Goal: Task Accomplishment & Management: Complete application form

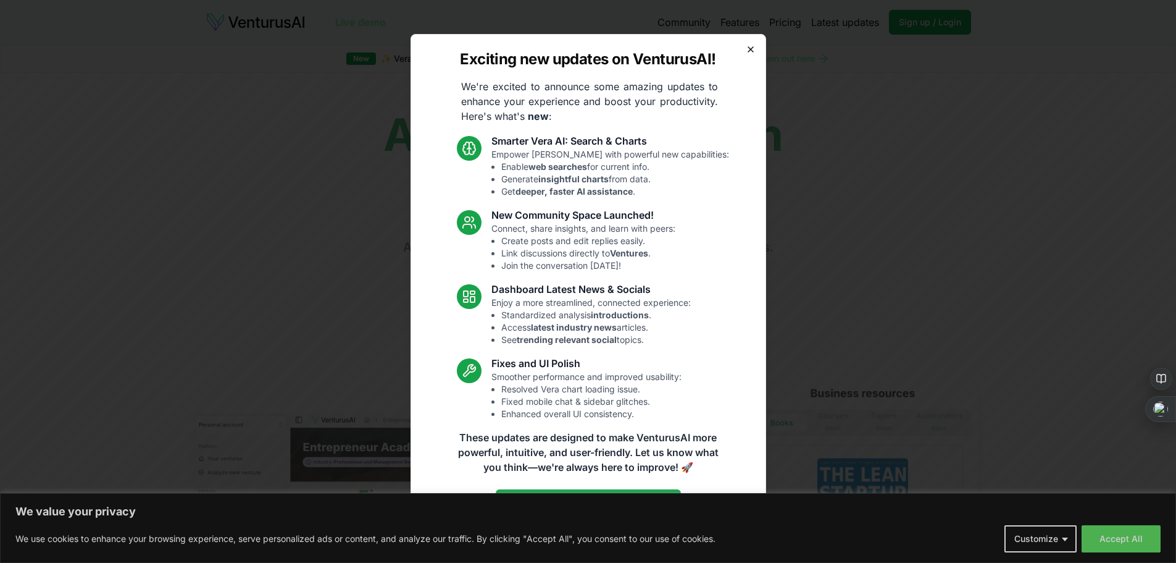
click at [748, 53] on icon "button" at bounding box center [751, 49] width 10 height 10
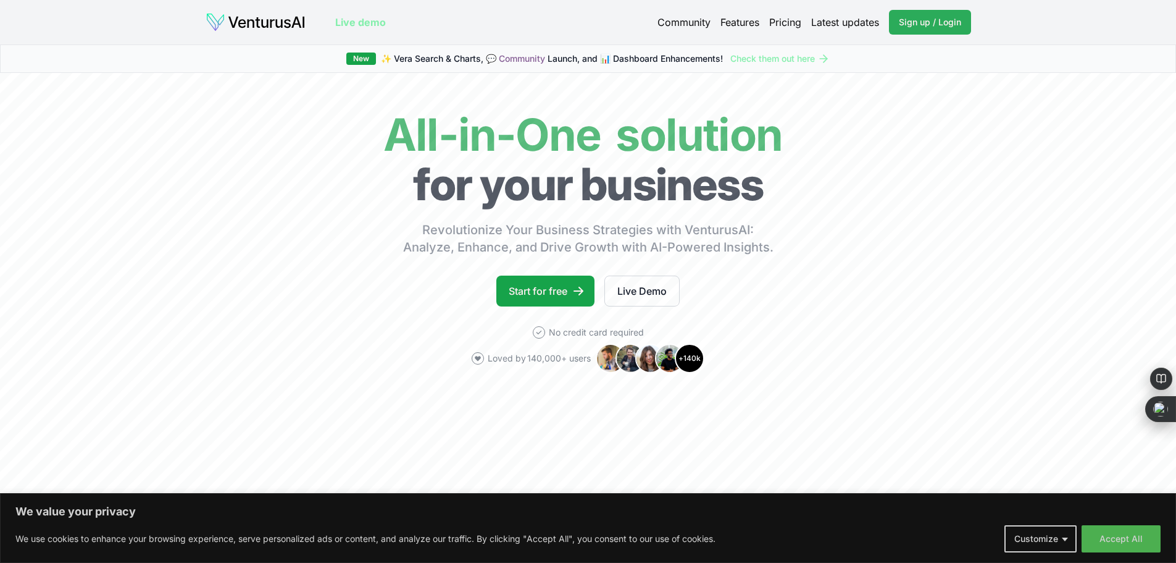
click at [931, 25] on span "Sign up / Login" at bounding box center [930, 22] width 62 height 12
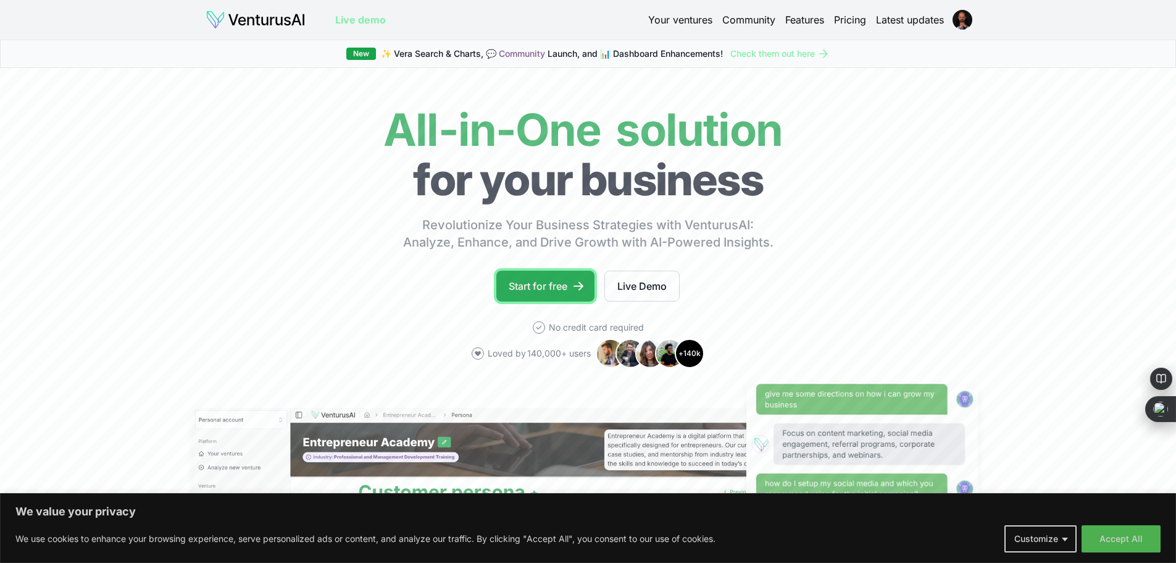
click at [540, 287] on link "Start for free" at bounding box center [545, 285] width 98 height 31
